Goal: Check status

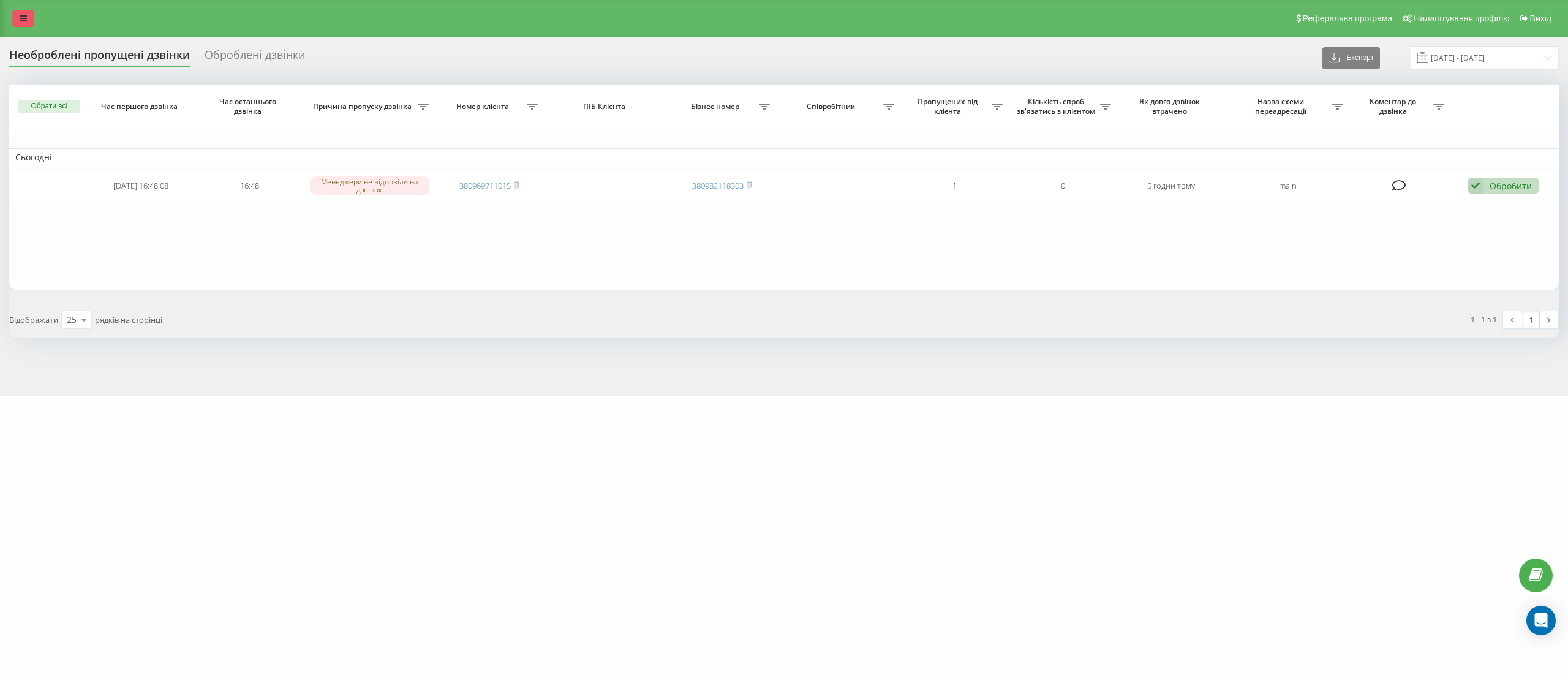
click at [18, 24] on link at bounding box center [23, 18] width 22 height 17
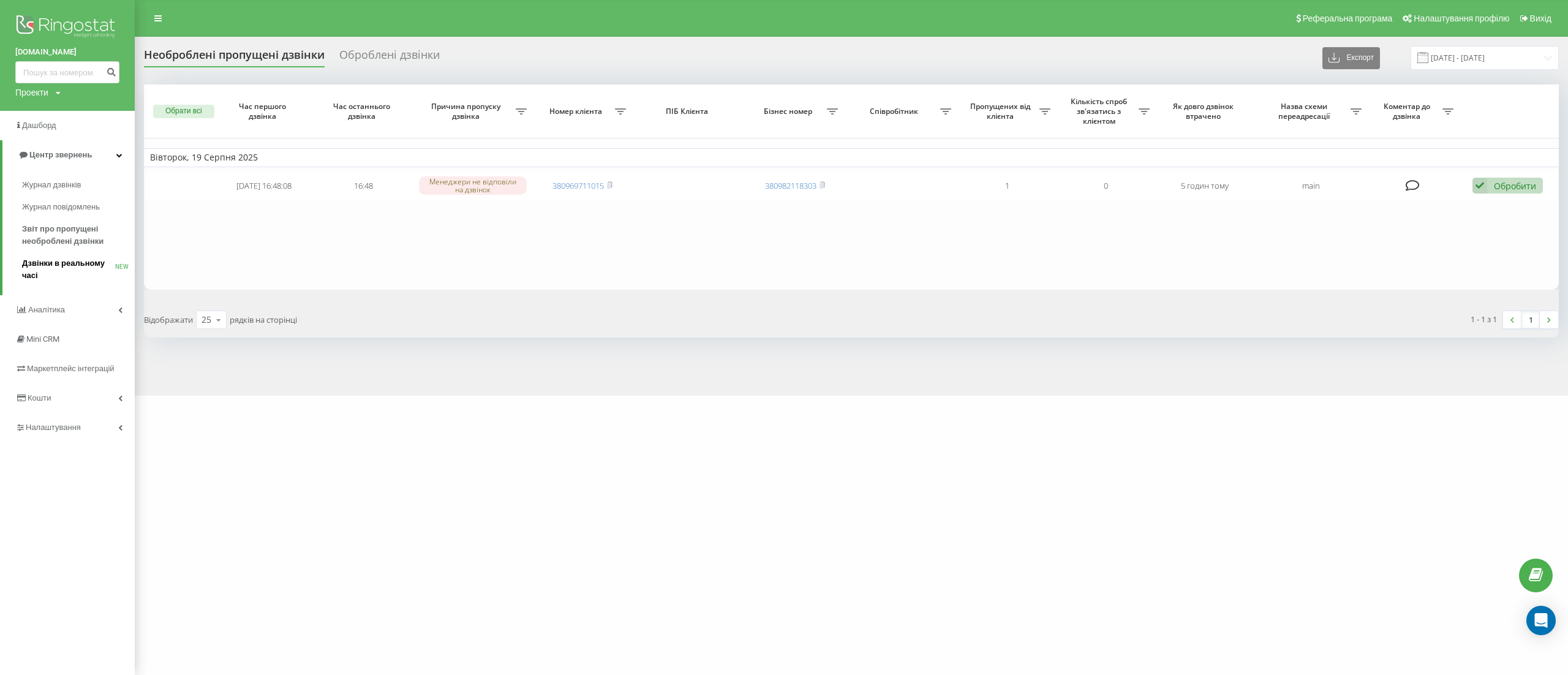
click at [67, 269] on span "Дзвінки в реальному часі" at bounding box center [69, 270] width 93 height 24
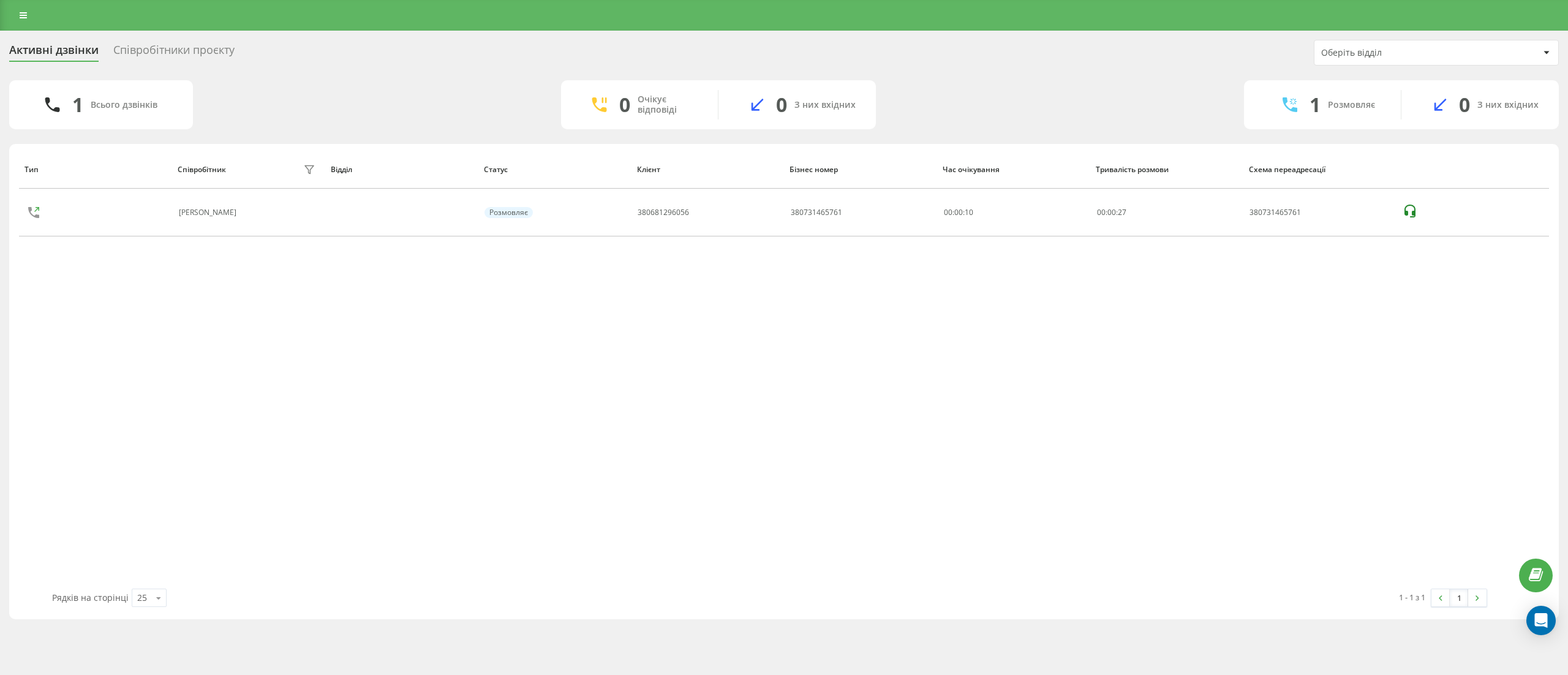
click at [0, 0] on icon at bounding box center [0, 0] width 0 height 0
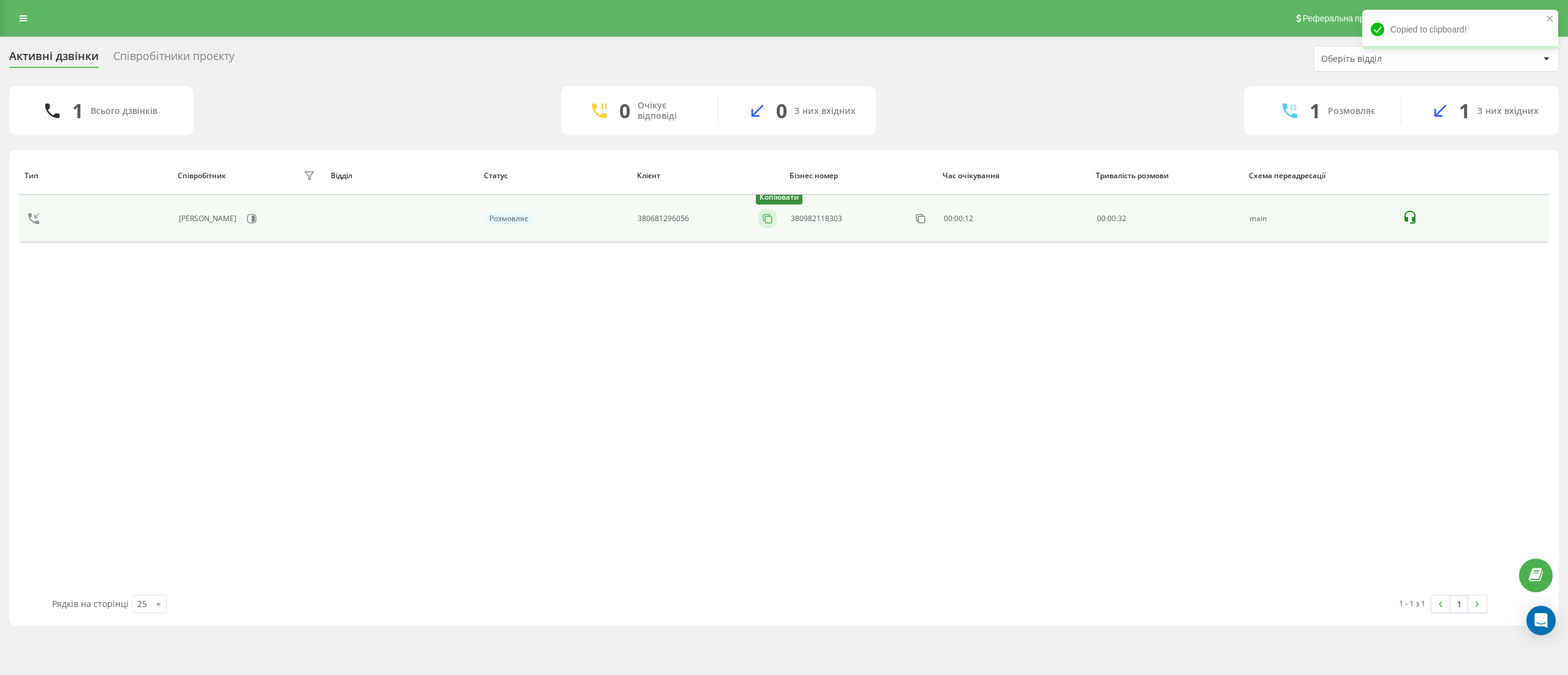
click at [763, 218] on icon at bounding box center [766, 218] width 7 height 7
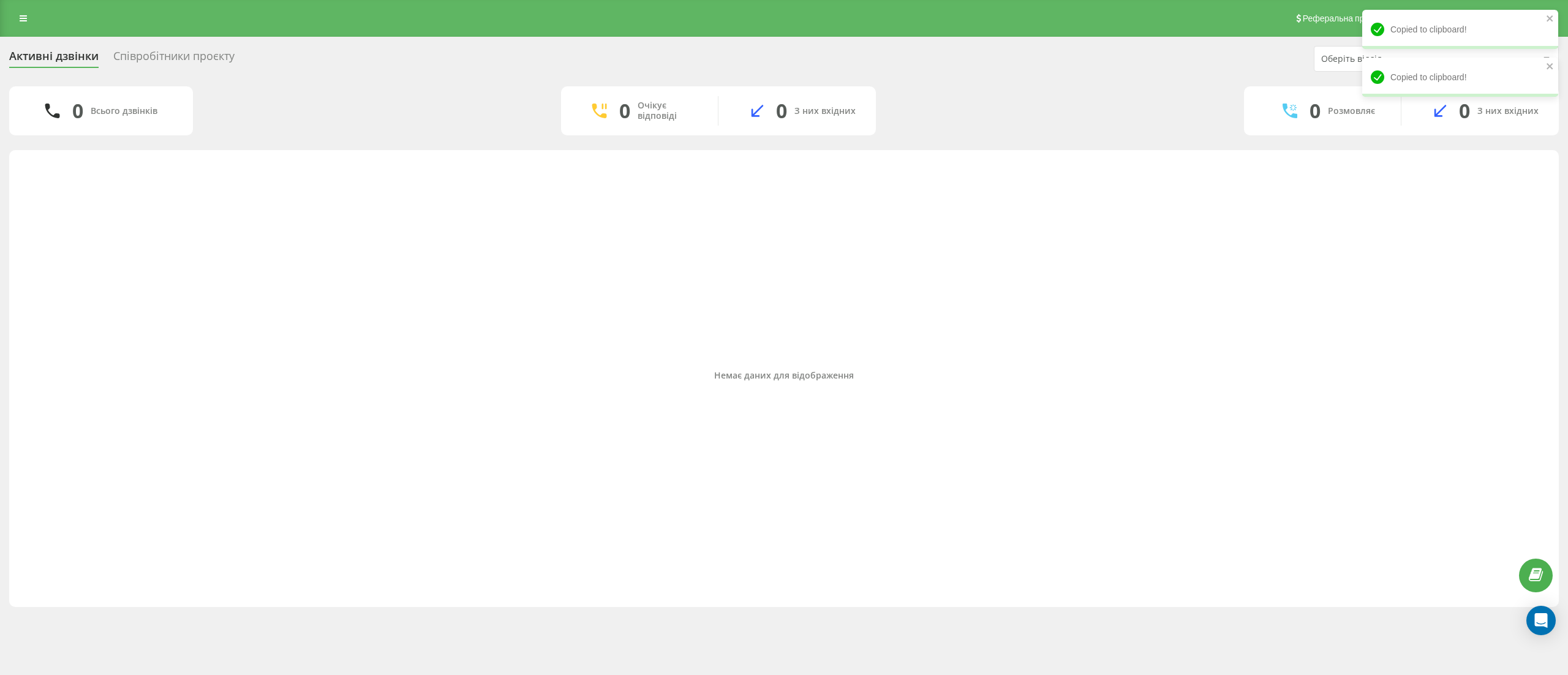
click at [1258, 348] on div "Немає даних для відображення" at bounding box center [784, 375] width 1530 height 439
